Goal: Information Seeking & Learning: Learn about a topic

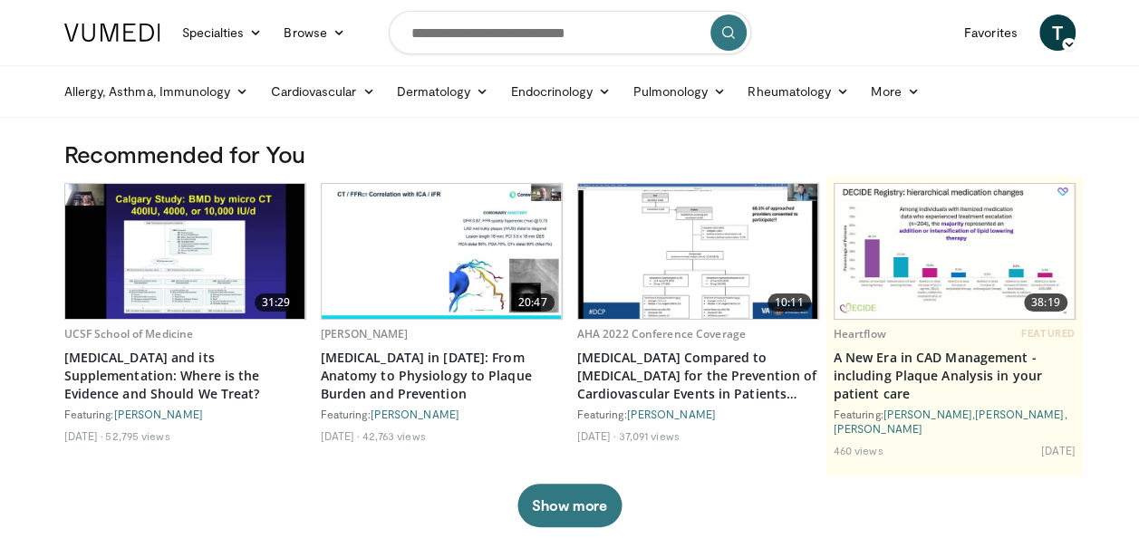
click at [1065, 40] on icon at bounding box center [1068, 44] width 13 height 13
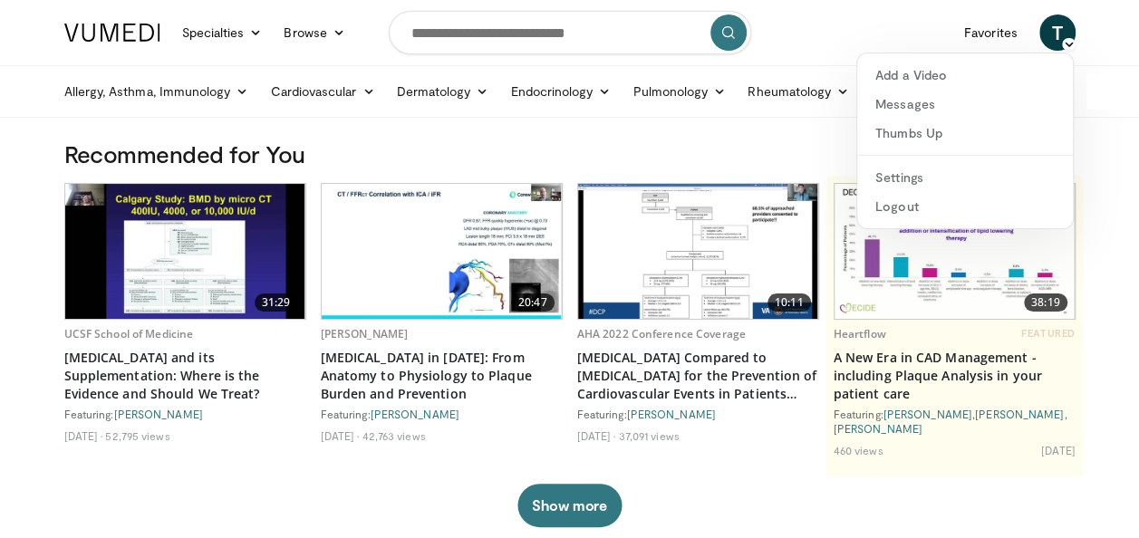
click at [685, 143] on h3 "Recommended for You" at bounding box center [569, 154] width 1011 height 29
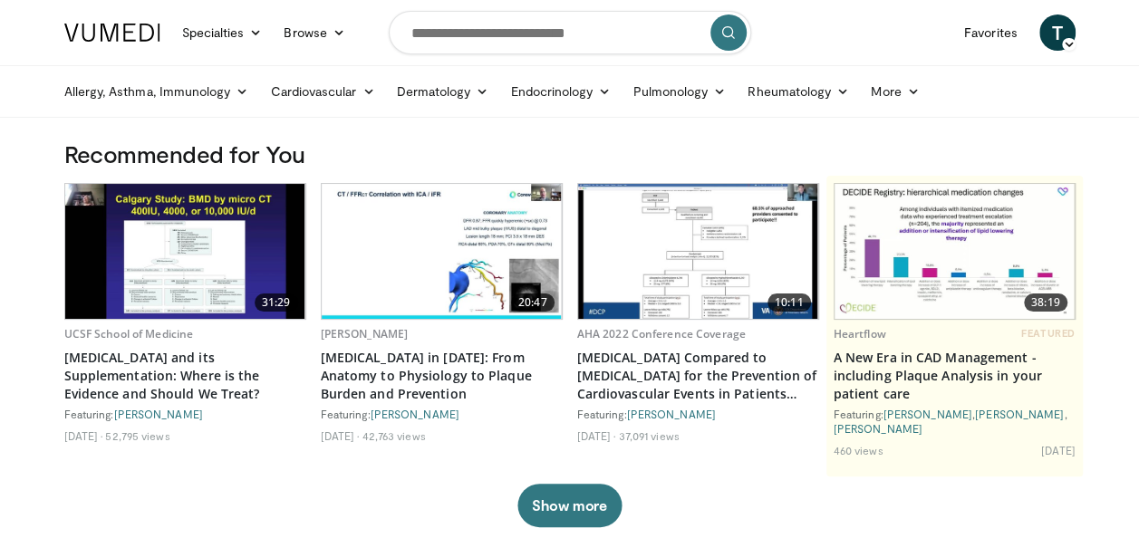
click at [120, 25] on img at bounding box center [112, 33] width 96 height 18
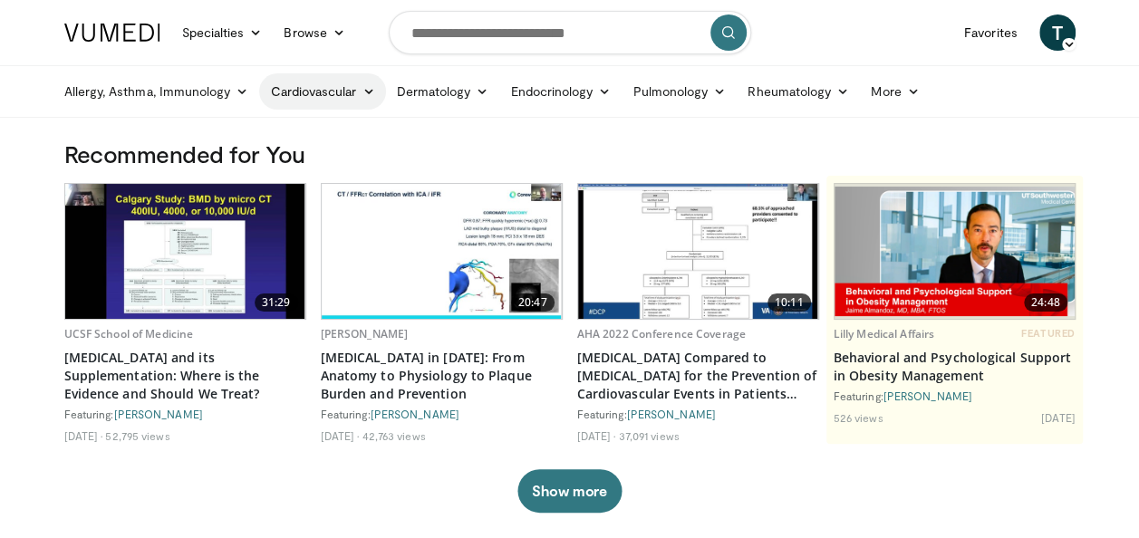
click at [365, 92] on icon at bounding box center [368, 91] width 13 height 13
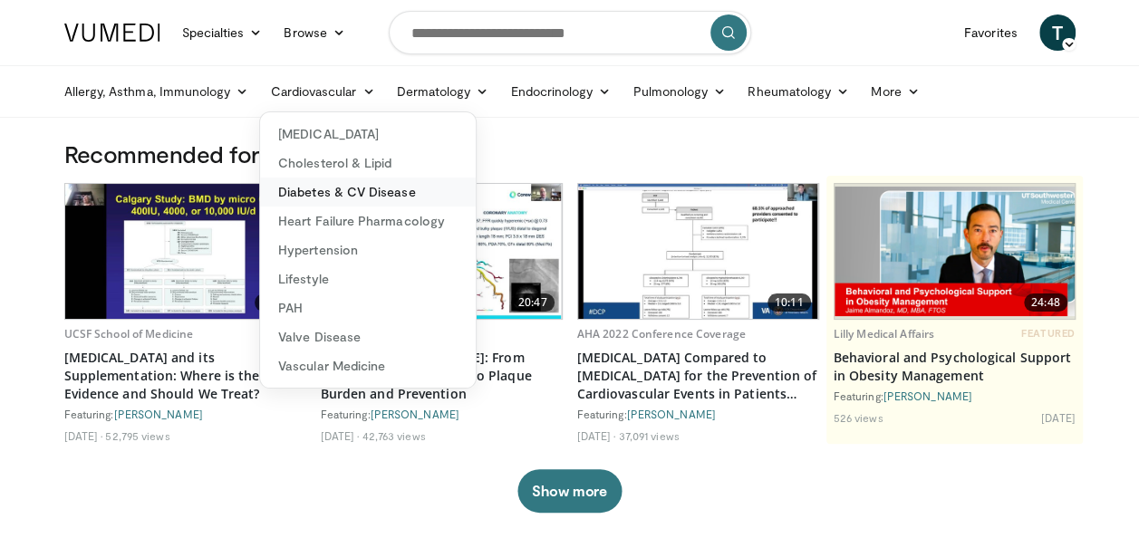
scroll to position [181, 0]
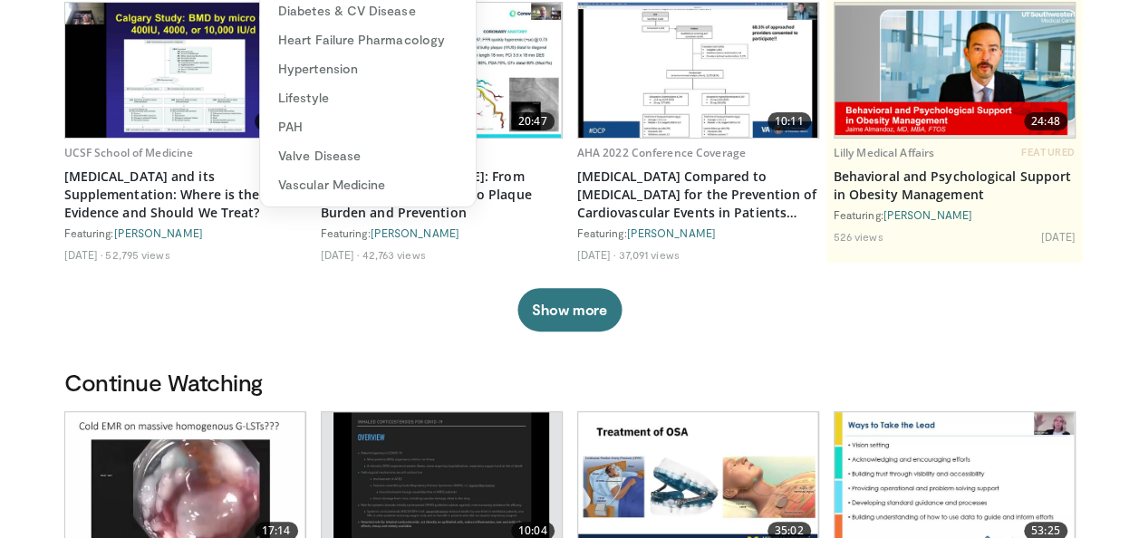
drag, startPoint x: 1007, startPoint y: 350, endPoint x: 1018, endPoint y: 353, distance: 12.3
click at [1008, 350] on div "Recommended for You 31:29 UCSF School of Medicine Vitamin D and its Supplementa…" at bounding box center [569, 163] width 1033 height 410
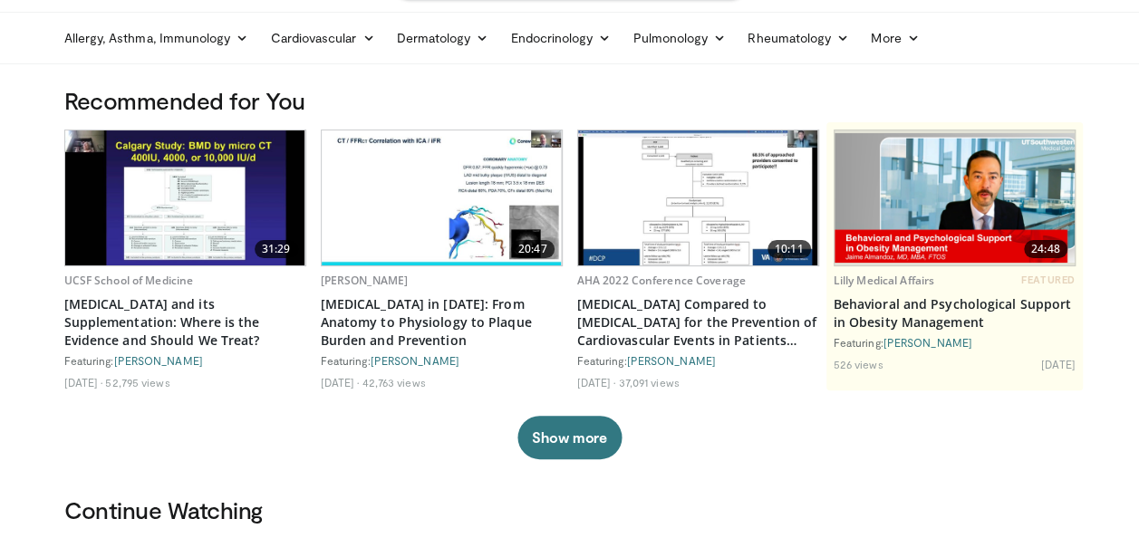
scroll to position [0, 0]
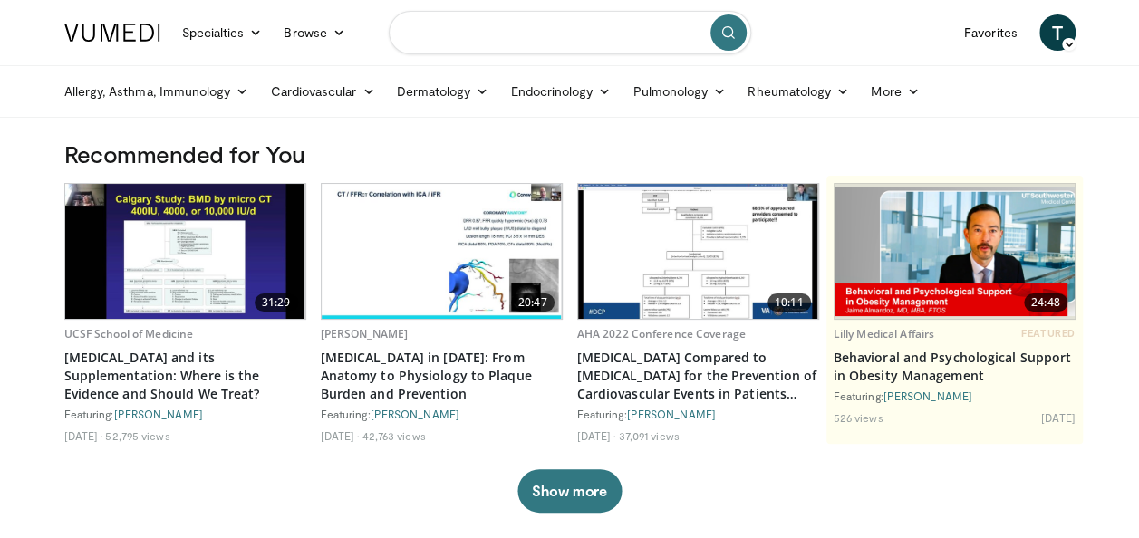
click at [504, 31] on input "Search topics, interventions" at bounding box center [570, 32] width 362 height 43
type input "**********"
click at [725, 34] on icon "submit" at bounding box center [728, 32] width 14 height 14
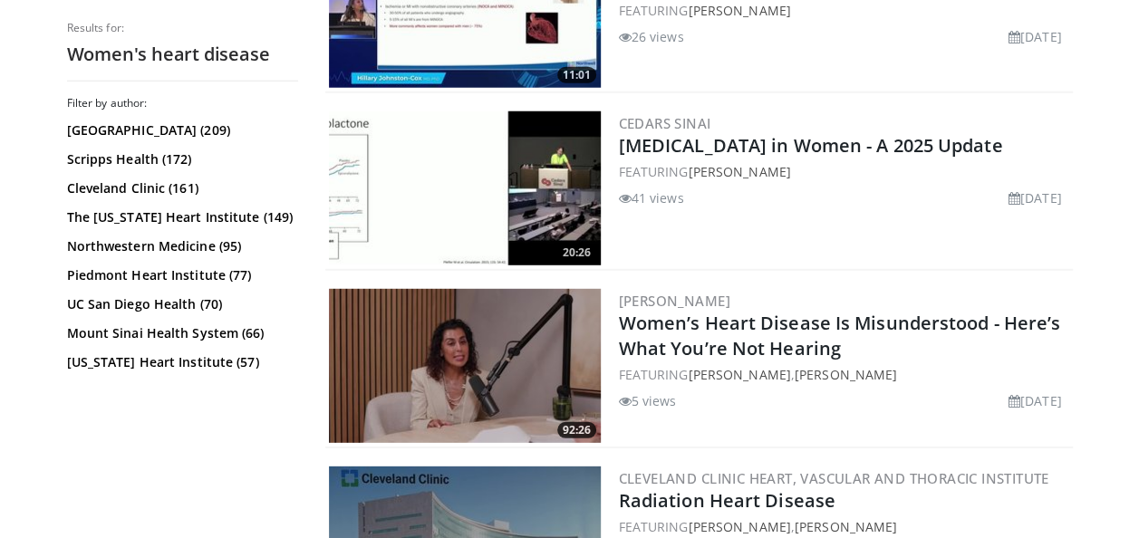
scroll to position [2446, 0]
